Goal: Transaction & Acquisition: Purchase product/service

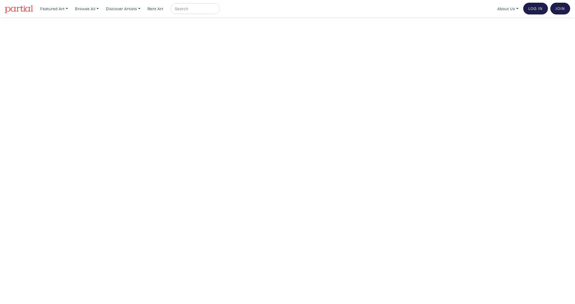
click at [192, 9] on input "text" at bounding box center [194, 8] width 40 height 7
type input "[PERSON_NAME]"
click at [216, 10] on button "submit" at bounding box center [216, 10] width 0 height 0
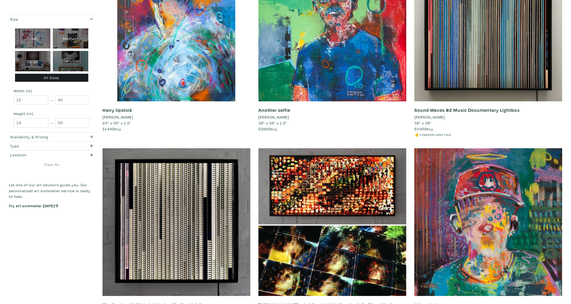
scroll to position [369, 0]
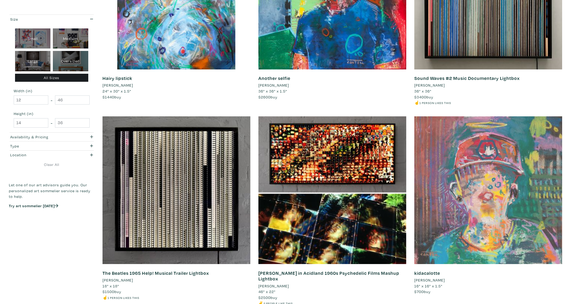
click at [441, 206] on div at bounding box center [488, 190] width 148 height 148
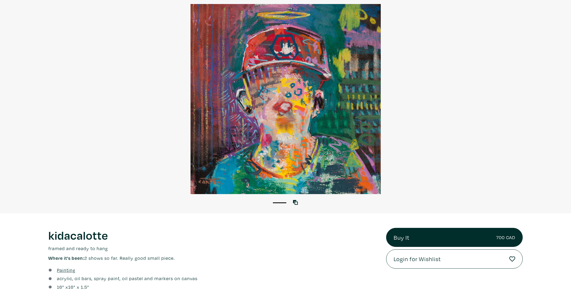
scroll to position [91, 0]
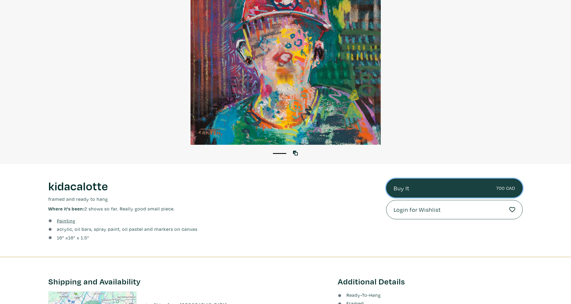
click at [399, 189] on link "Buy It 700 CAD" at bounding box center [454, 188] width 137 height 19
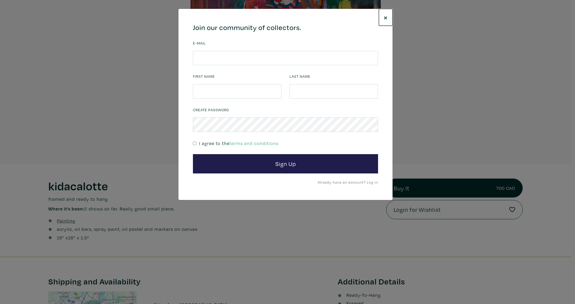
click at [386, 18] on span "×" at bounding box center [385, 17] width 4 height 9
